Goal: Navigation & Orientation: Find specific page/section

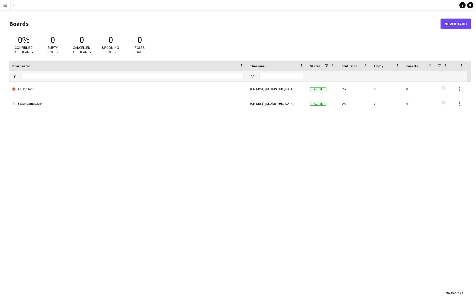
click at [4, 4] on app-icon "Menu" at bounding box center [5, 5] width 4 height 4
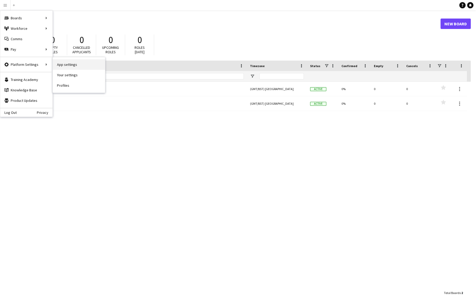
click at [73, 67] on link "App settings" at bounding box center [79, 64] width 52 height 10
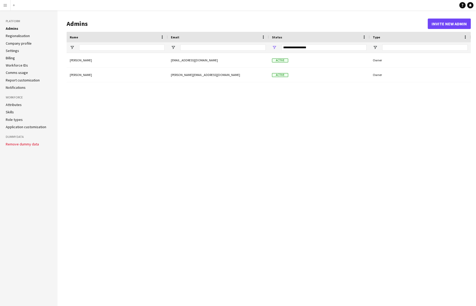
click at [76, 25] on h1 "Admins" at bounding box center [247, 24] width 361 height 8
click at [430, 23] on button "Invite new admin" at bounding box center [449, 24] width 43 height 10
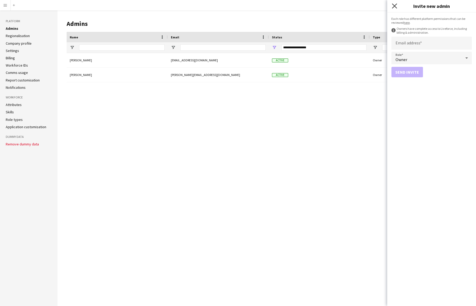
click at [394, 7] on icon "Close pop-in" at bounding box center [394, 5] width 5 height 5
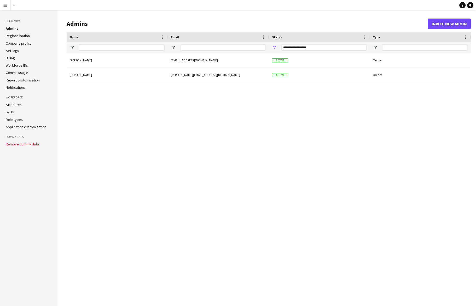
click at [5, 5] on app-icon "Menu" at bounding box center [5, 5] width 4 height 4
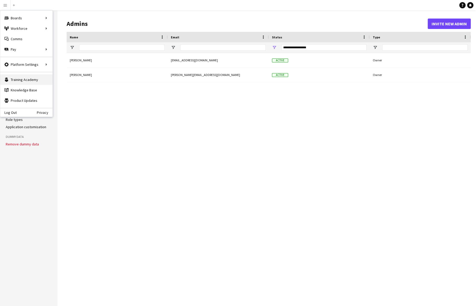
click at [25, 79] on link "Training Academy Training Academy" at bounding box center [26, 79] width 52 height 10
click at [21, 89] on link "Knowledge Base Knowledge Base" at bounding box center [26, 90] width 52 height 10
click at [152, 111] on div "[PERSON_NAME] [EMAIL_ADDRESS][DOMAIN_NAME] Active Owner [PERSON_NAME] [PERSON_N…" at bounding box center [269, 175] width 404 height 245
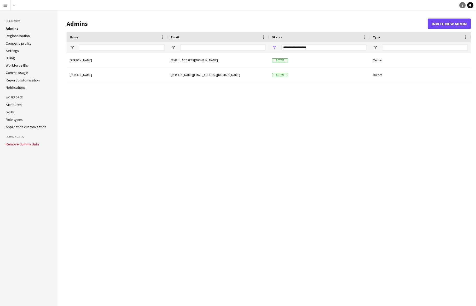
click at [430, 6] on icon "Help" at bounding box center [462, 5] width 3 height 3
click at [4, 6] on app-icon "Menu" at bounding box center [5, 5] width 4 height 4
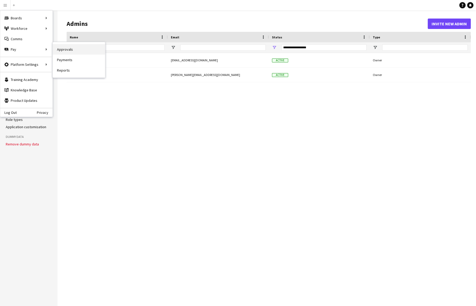
click at [70, 50] on link "Approvals" at bounding box center [79, 49] width 52 height 10
